Goal: Information Seeking & Learning: Learn about a topic

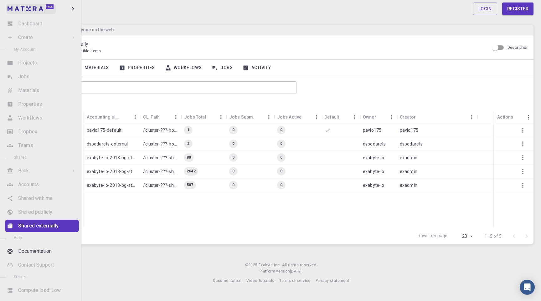
click at [38, 11] on img at bounding box center [26, 8] width 36 height 5
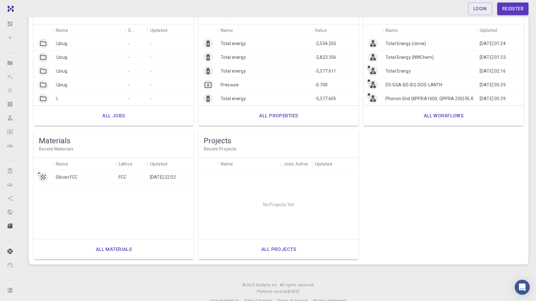
scroll to position [71, 0]
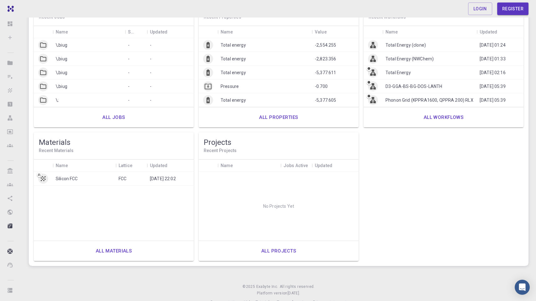
click at [105, 248] on link "All materials" at bounding box center [114, 251] width 50 height 15
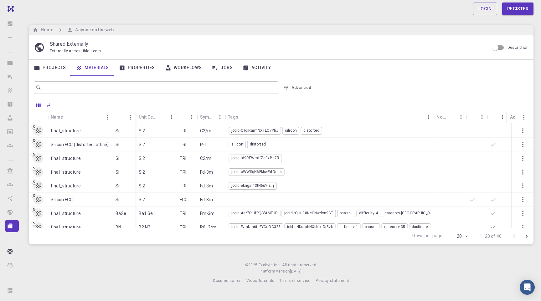
scroll to position [25, 0]
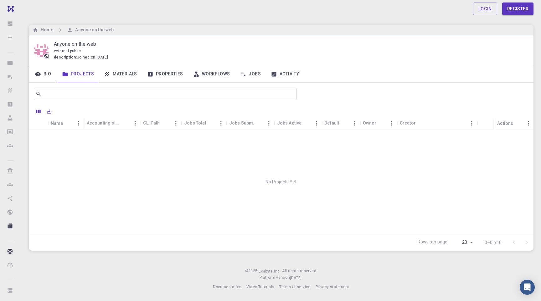
click at [134, 76] on link "Materials" at bounding box center [120, 74] width 43 height 16
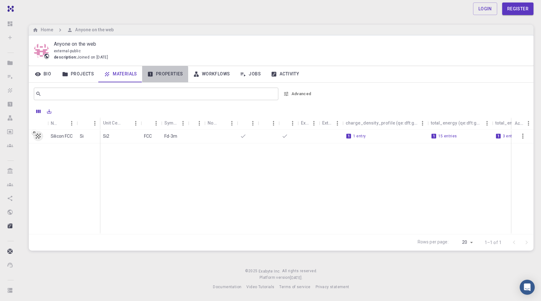
click at [158, 75] on link "Properties" at bounding box center [165, 74] width 46 height 16
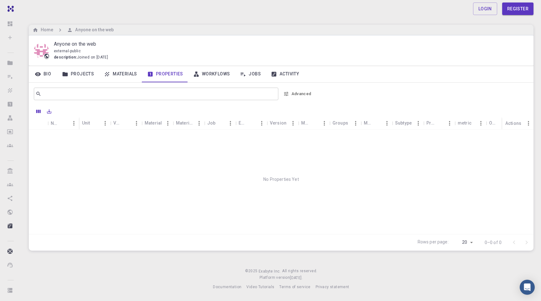
click at [219, 71] on link "Workflows" at bounding box center [211, 74] width 47 height 16
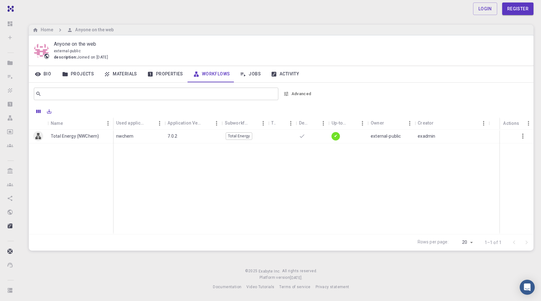
click at [162, 78] on link "Properties" at bounding box center [165, 74] width 46 height 16
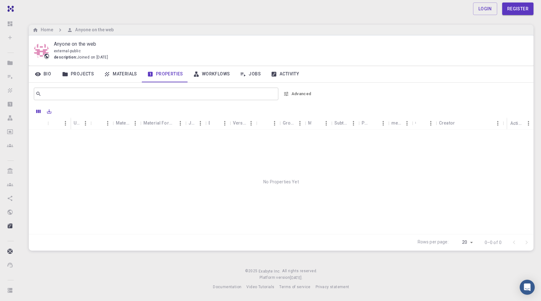
click at [127, 75] on link "Materials" at bounding box center [120, 74] width 43 height 16
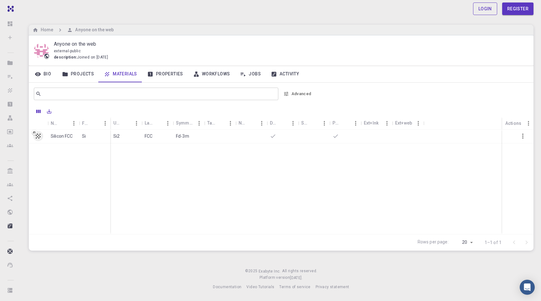
click at [484, 13] on link "Login" at bounding box center [485, 9] width 24 height 13
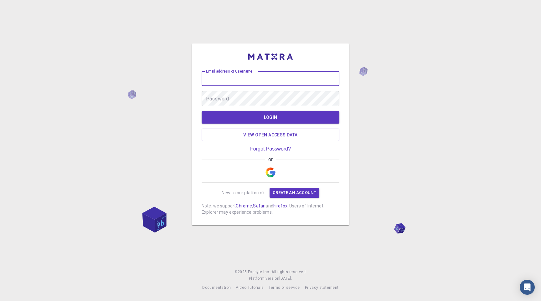
click at [246, 85] on input "Email address or Username" at bounding box center [271, 78] width 138 height 15
